Goal: Task Accomplishment & Management: Manage account settings

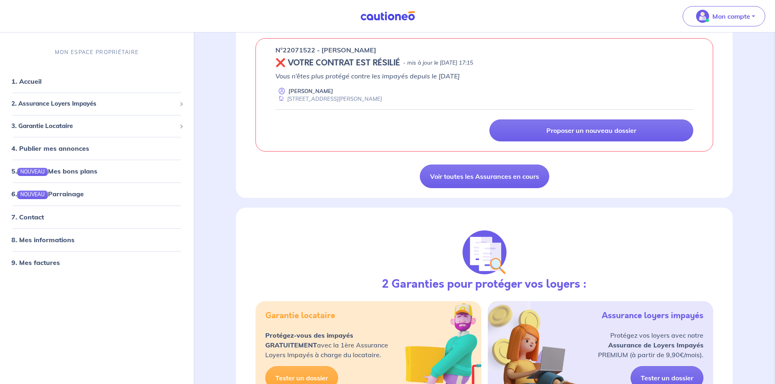
scroll to position [163, 0]
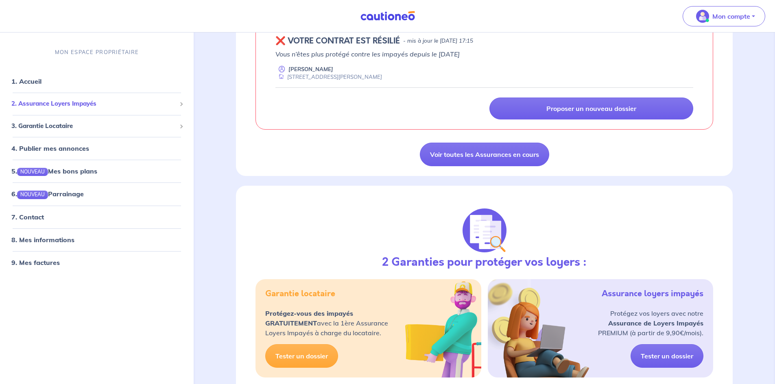
click at [65, 106] on span "2. Assurance Loyers Impayés" at bounding box center [93, 103] width 165 height 9
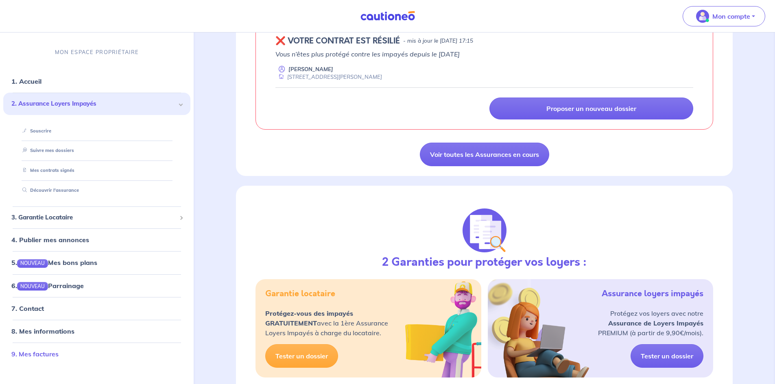
click at [52, 356] on link "9. Mes factures" at bounding box center [34, 354] width 47 height 8
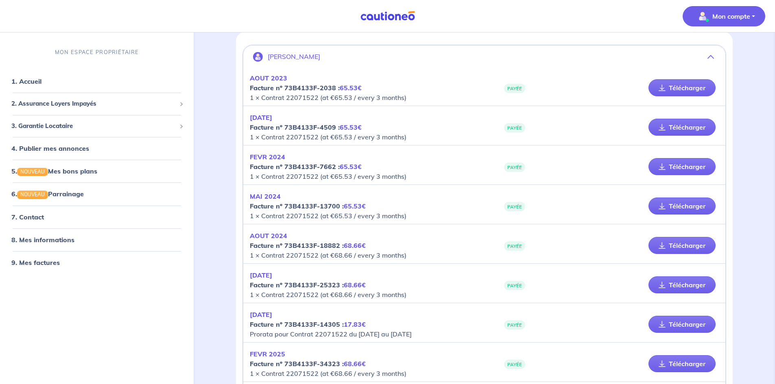
scroll to position [188, 0]
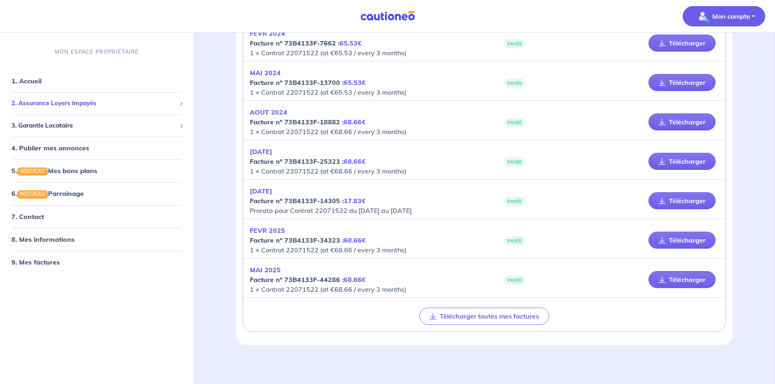
click at [68, 102] on span "2. Assurance Loyers Impayés" at bounding box center [93, 103] width 165 height 9
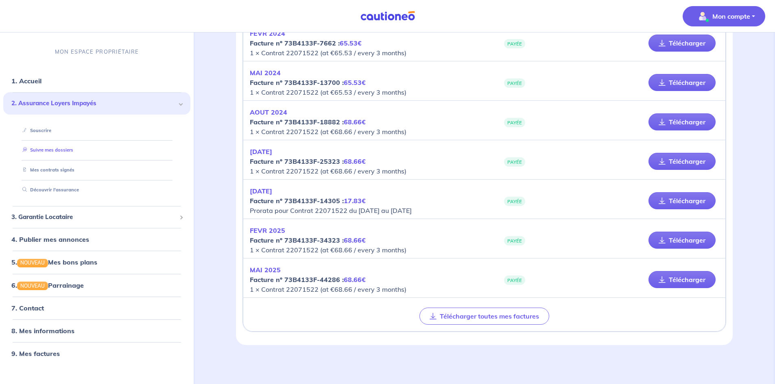
click at [61, 151] on link "Suivre mes dossiers" at bounding box center [46, 151] width 54 height 6
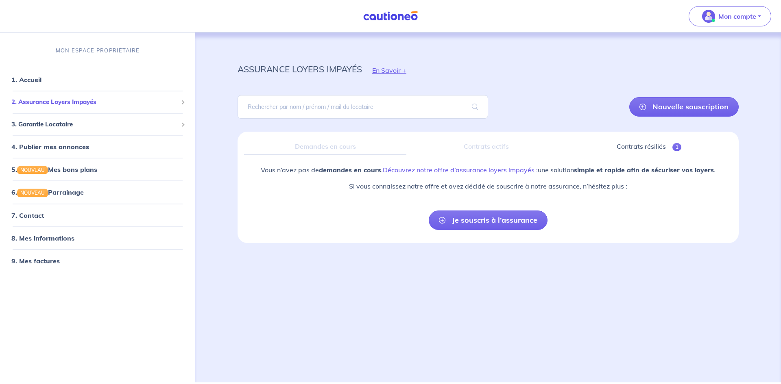
click at [58, 104] on span "2. Assurance Loyers Impayés" at bounding box center [94, 102] width 166 height 9
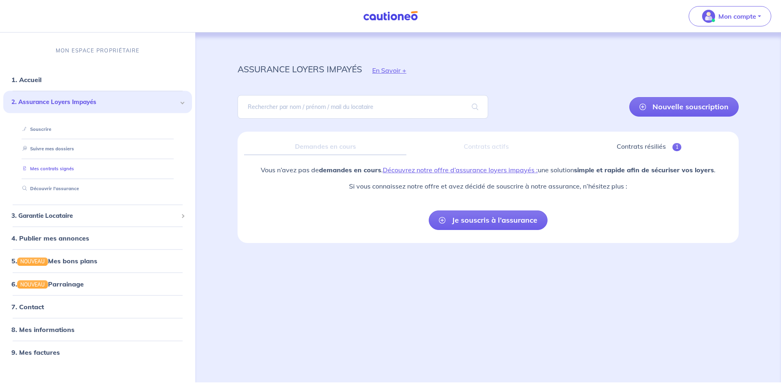
click at [53, 172] on link "Mes contrats signés" at bounding box center [46, 169] width 55 height 6
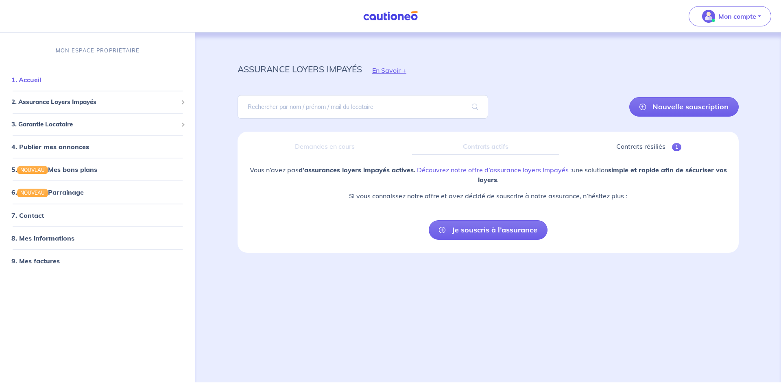
click at [34, 79] on link "1. Accueil" at bounding box center [26, 80] width 30 height 8
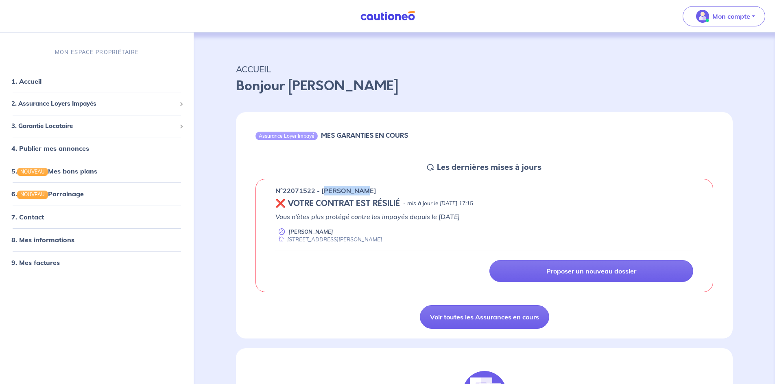
drag, startPoint x: 324, startPoint y: 189, endPoint x: 388, endPoint y: 189, distance: 63.5
click at [388, 189] on div "n°22071522 - [PERSON_NAME]" at bounding box center [484, 191] width 418 height 10
click at [426, 210] on div "n°22071522 - [PERSON_NAME] ❌ VOTRE CONTRAT EST RÉSILIÉ - mis à jour le [DATE] 1…" at bounding box center [484, 236] width 458 height 114
click at [61, 238] on link "8. Mes informations" at bounding box center [41, 240] width 61 height 8
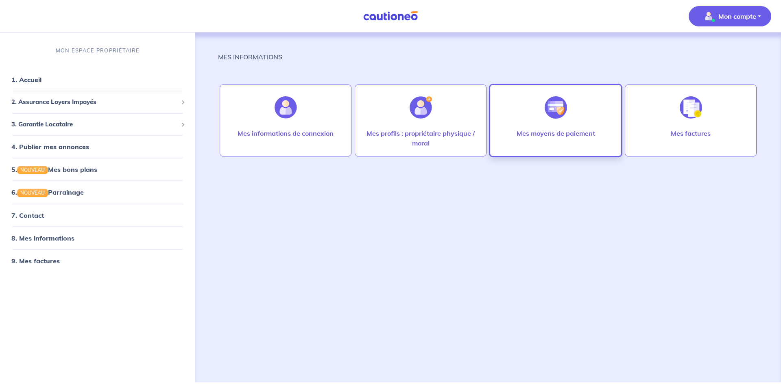
click at [587, 112] on div "Mes moyens de paiement" at bounding box center [556, 121] width 132 height 72
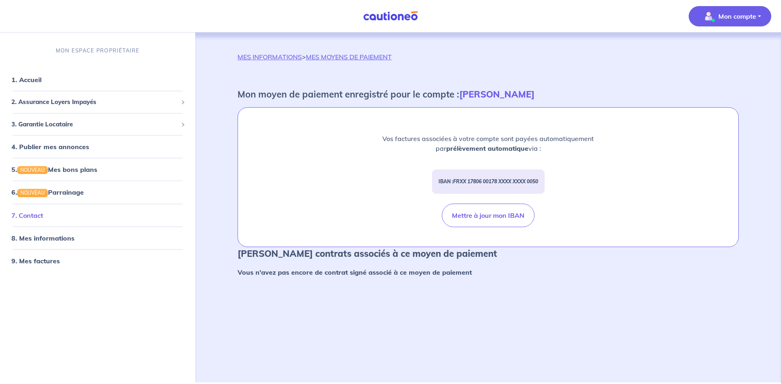
click at [38, 216] on link "7. Contact" at bounding box center [27, 215] width 32 height 8
click at [48, 234] on link "8. Mes informations" at bounding box center [41, 238] width 61 height 8
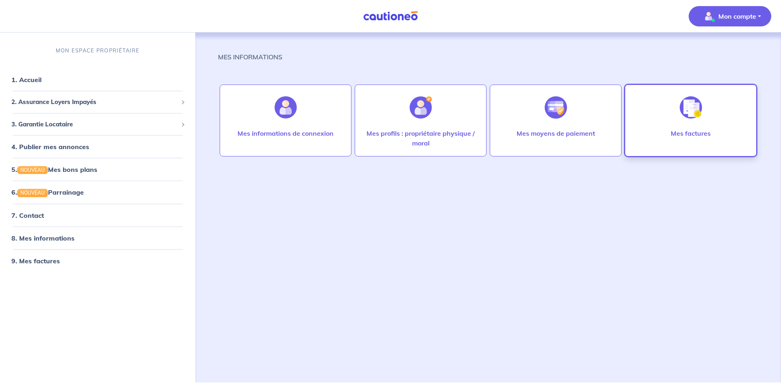
click at [679, 100] on div at bounding box center [690, 108] width 35 height 42
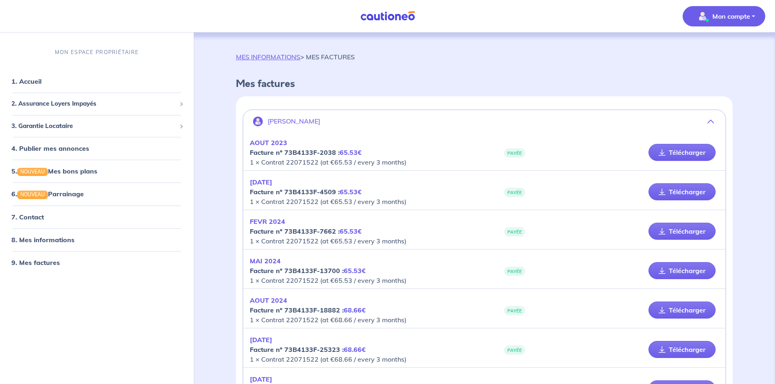
click at [707, 124] on button "[PERSON_NAME]" at bounding box center [484, 122] width 482 height 20
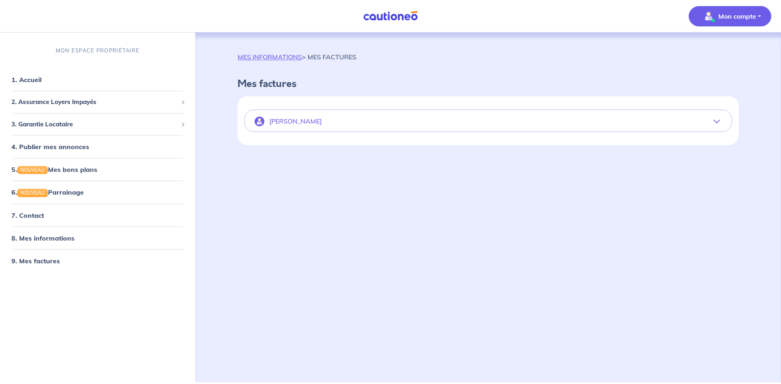
click at [715, 120] on icon "button" at bounding box center [717, 121] width 7 height 7
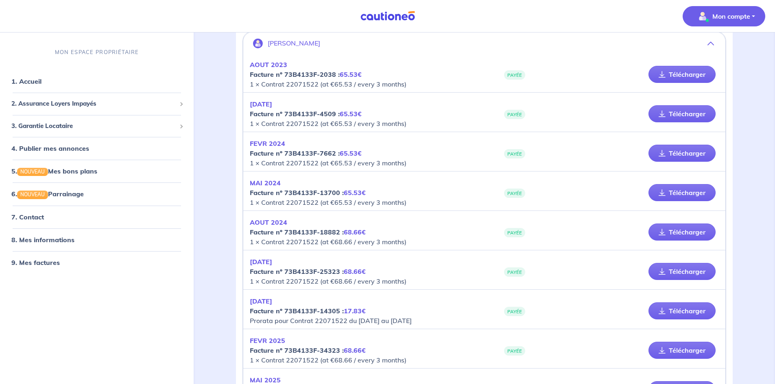
scroll to position [188, 0]
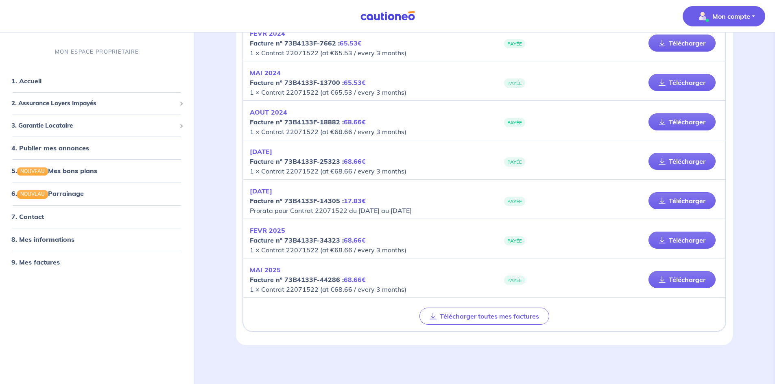
click at [299, 283] on strong "Facture nº 73B4133F-44286 : 68.66€" at bounding box center [308, 280] width 116 height 8
click at [692, 273] on link "Télécharger" at bounding box center [681, 279] width 67 height 17
